Goal: Task Accomplishment & Management: Use online tool/utility

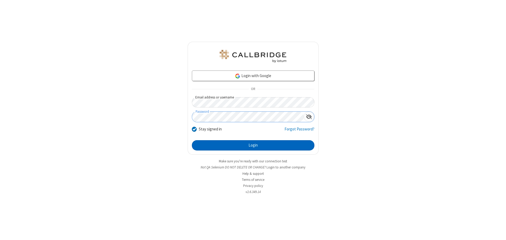
click at [253, 145] on button "Login" at bounding box center [253, 145] width 122 height 11
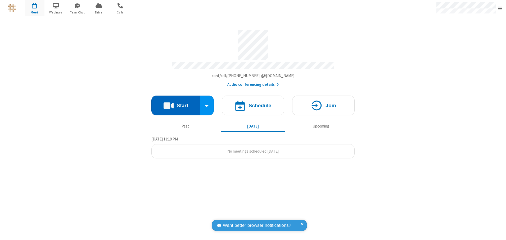
click at [176, 104] on button "Start" at bounding box center [175, 106] width 49 height 20
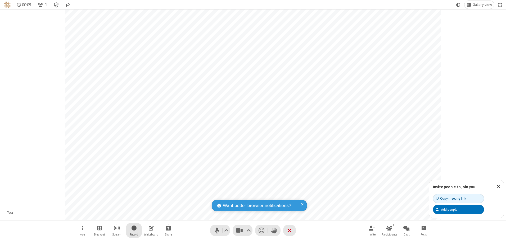
click at [134, 231] on span "Start recording" at bounding box center [133, 228] width 5 height 7
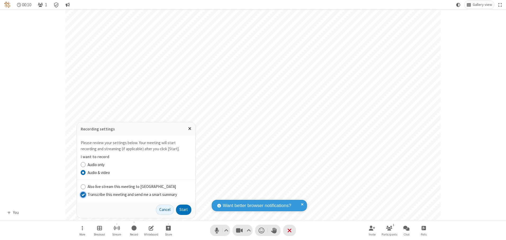
click at [83, 195] on input "Transcribe this meeting and send me a smart summary" at bounding box center [83, 195] width 5 height 6
click at [184, 210] on button "Start" at bounding box center [183, 210] width 15 height 11
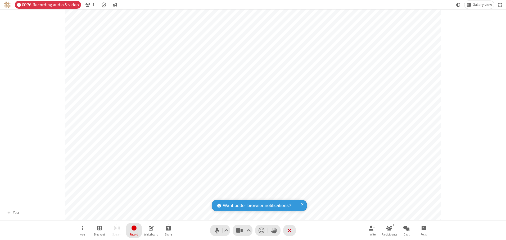
click at [134, 231] on span "Stop recording" at bounding box center [134, 228] width 6 height 7
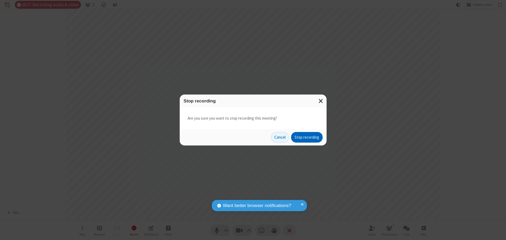
click at [307, 138] on button "Stop recording" at bounding box center [306, 137] width 31 height 11
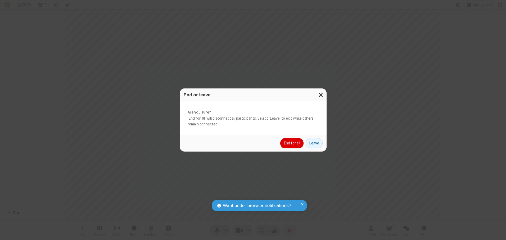
click at [292, 143] on button "End for all" at bounding box center [291, 143] width 23 height 11
